Goal: Task Accomplishment & Management: Manage account settings

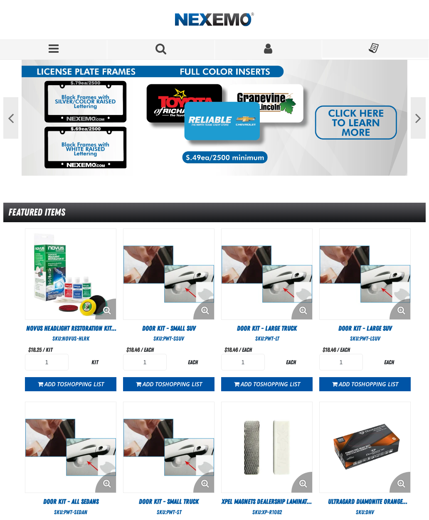
click at [260, 56] on button "My Account" at bounding box center [268, 50] width 107 height 20
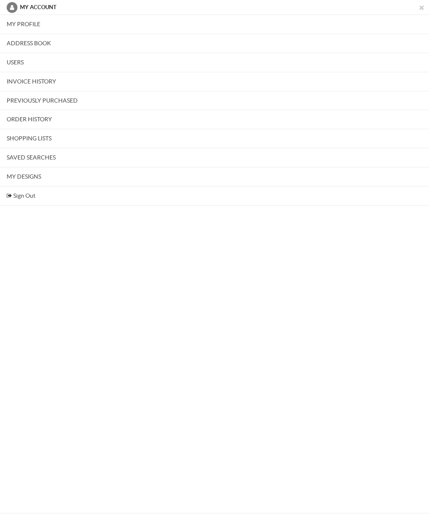
click at [39, 25] on link "My Profile" at bounding box center [214, 24] width 429 height 19
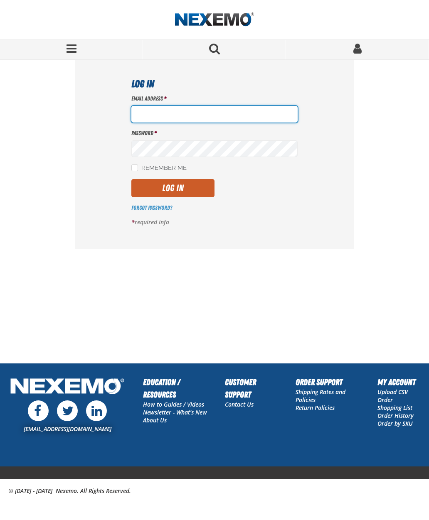
type input "[EMAIL_ADDRESS][DOMAIN_NAME]"
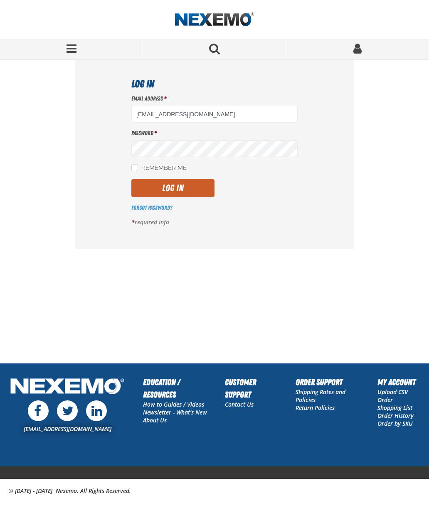
click at [190, 189] on button "Log In" at bounding box center [172, 188] width 83 height 18
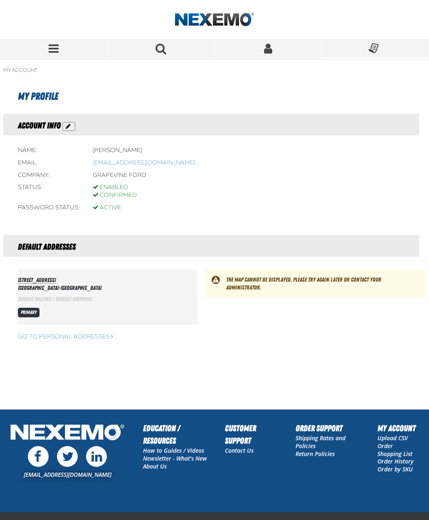
click at [153, 59] on button "Search for a product" at bounding box center [160, 50] width 107 height 20
click at [162, 51] on span "Search for a product" at bounding box center [160, 49] width 11 height 12
click at [157, 50] on span "Search for a product" at bounding box center [160, 49] width 11 height 12
click at [54, 43] on span "Menu" at bounding box center [54, 49] width 10 height 12
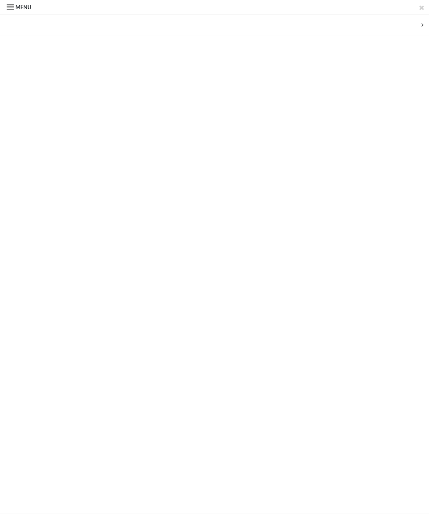
click at [11, 6] on span at bounding box center [10, 7] width 7 height 11
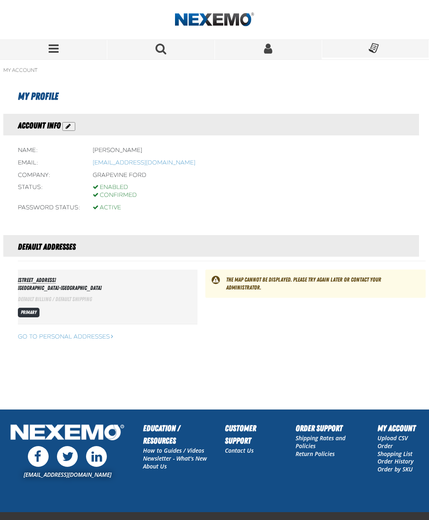
click at [52, 57] on button "Menu" at bounding box center [53, 50] width 107 height 20
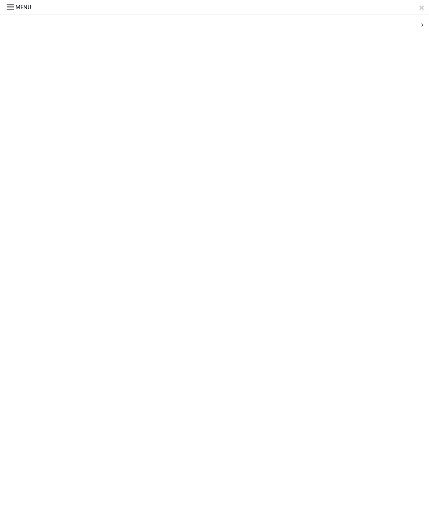
click at [17, 4] on span "Menu" at bounding box center [23, 7] width 16 height 7
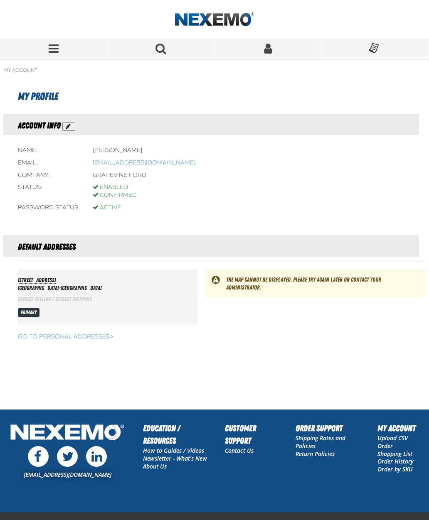
click at [154, 56] on button "Search for a product" at bounding box center [160, 50] width 107 height 20
click at [367, 54] on div "No Shopping Lists" at bounding box center [375, 49] width 98 height 12
